Goal: Task Accomplishment & Management: Use online tool/utility

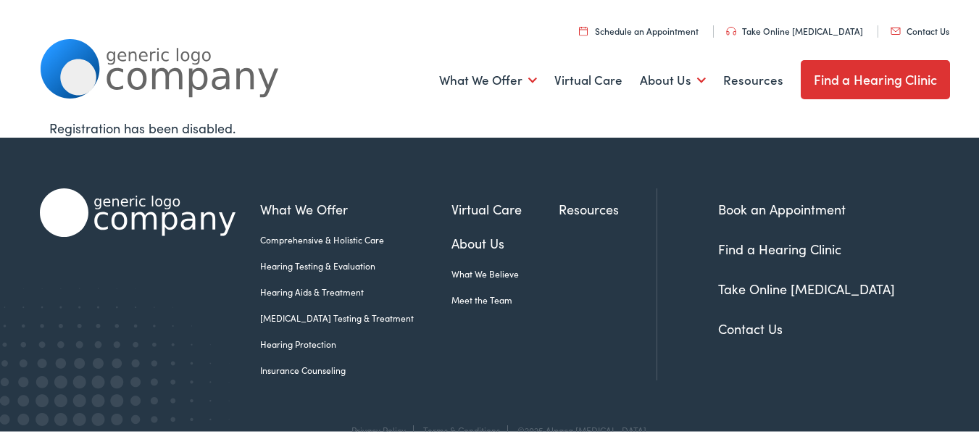
click at [458, 275] on link "What We Believe" at bounding box center [505, 271] width 108 height 13
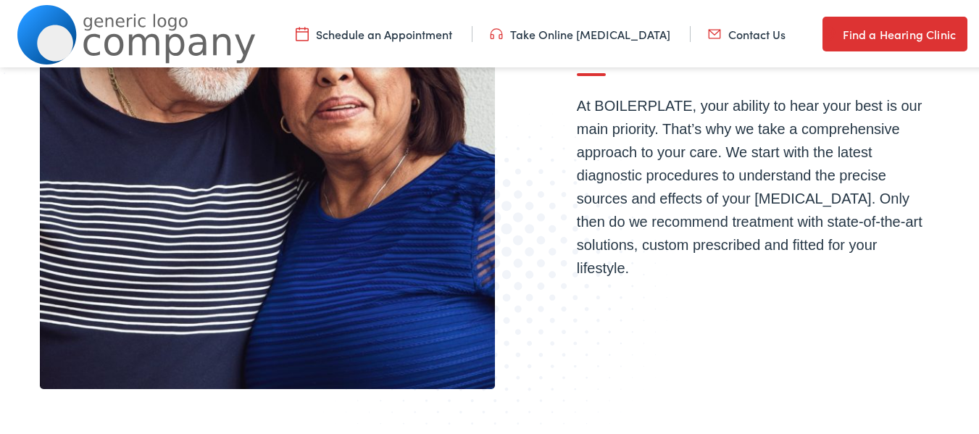
scroll to position [759, 0]
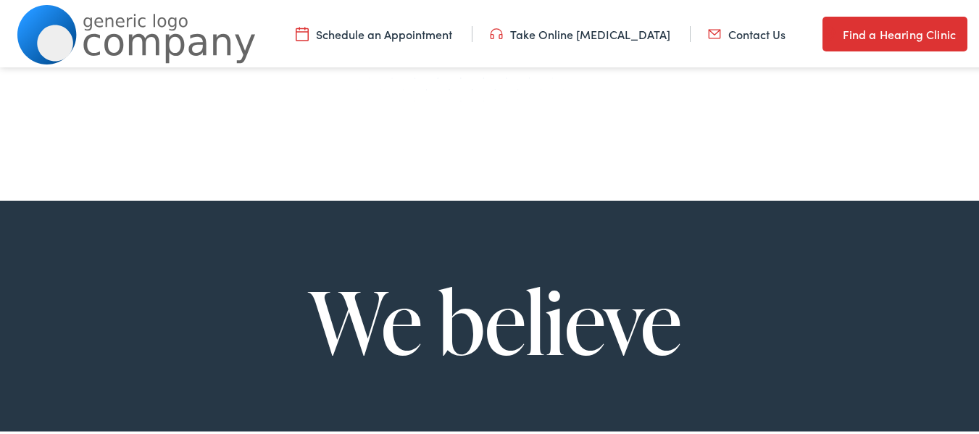
click at [569, 35] on link "Take Online [MEDICAL_DATA]" at bounding box center [580, 32] width 180 height 16
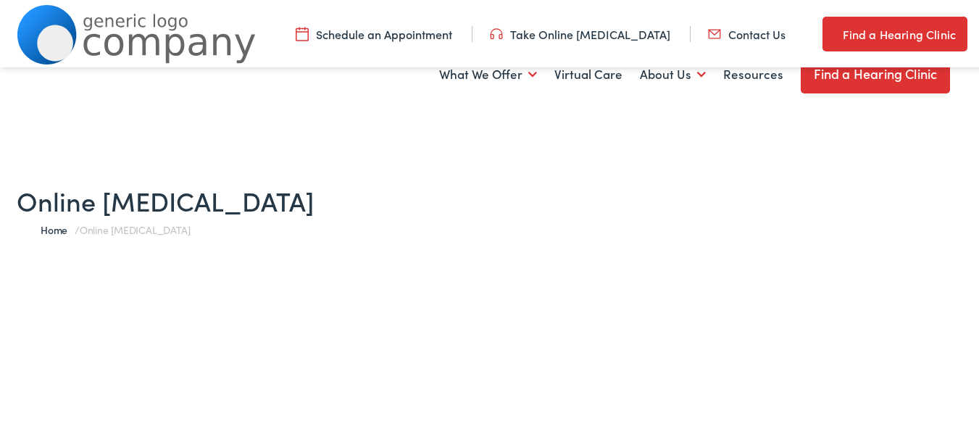
scroll to position [322, 0]
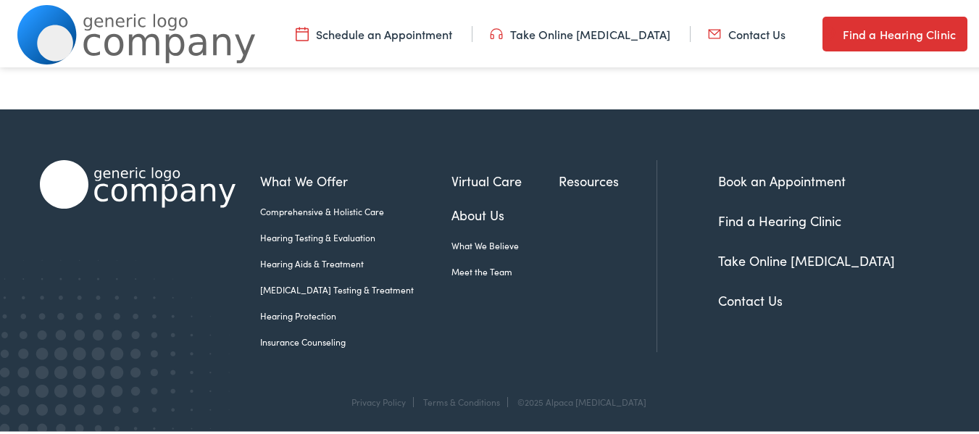
click at [588, 35] on link "Take Online [MEDICAL_DATA]" at bounding box center [580, 32] width 180 height 16
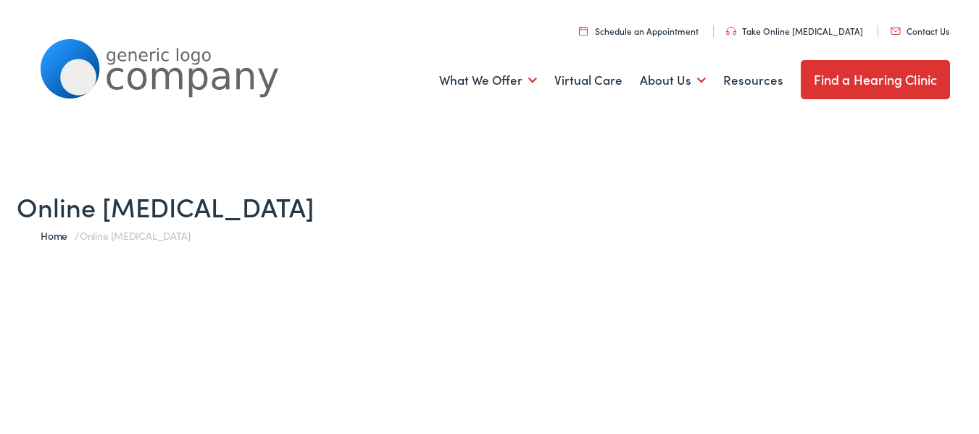
click at [803, 28] on link "Take Online [MEDICAL_DATA]" at bounding box center [794, 28] width 137 height 12
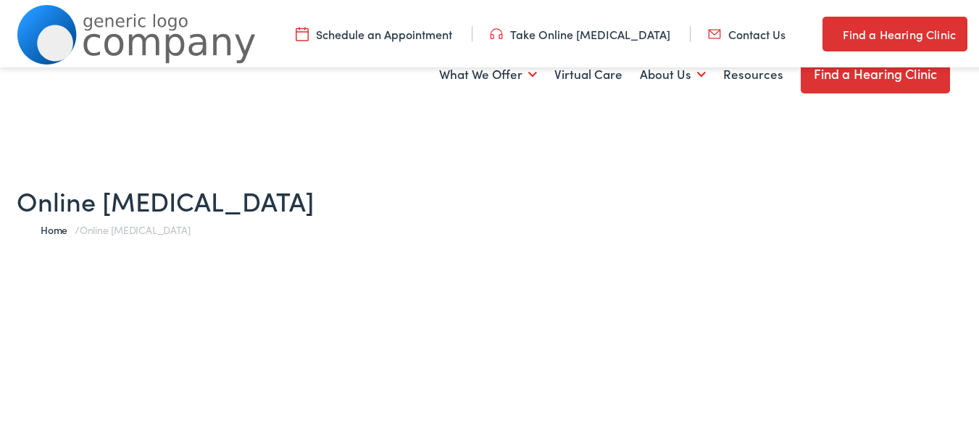
scroll to position [322, 0]
